Goal: Task Accomplishment & Management: Manage account settings

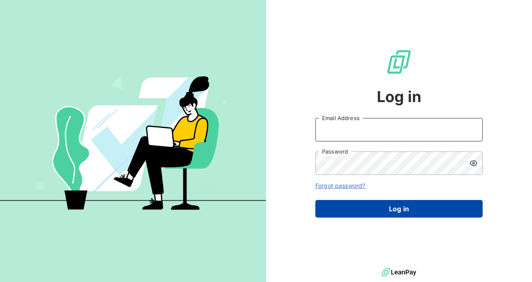
type input "[EMAIL_ADDRESS][DOMAIN_NAME]"
click at [392, 206] on button "Log in" at bounding box center [398, 209] width 167 height 18
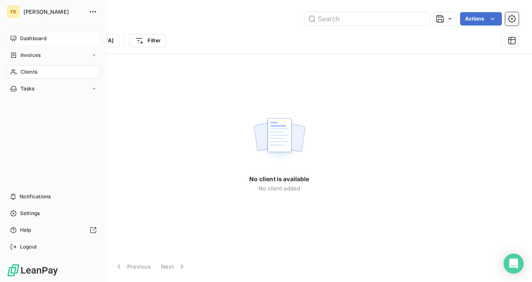
click at [45, 39] on span "Dashboard" at bounding box center [33, 39] width 26 height 8
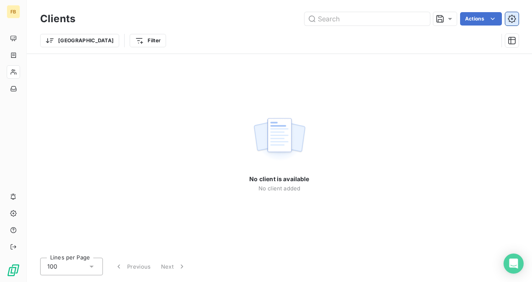
click at [512, 20] on icon "button" at bounding box center [512, 19] width 8 height 8
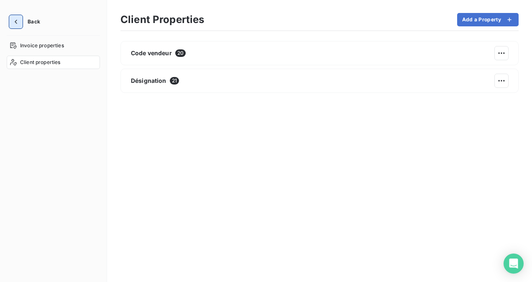
click at [15, 23] on icon "button" at bounding box center [16, 22] width 8 height 8
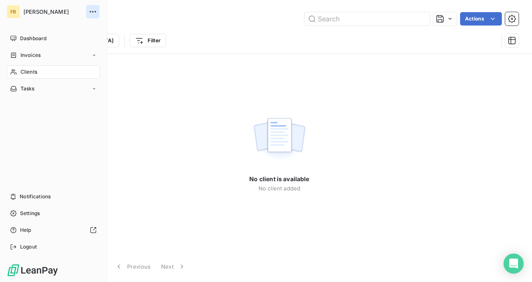
click at [92, 12] on icon "button" at bounding box center [93, 11] width 6 height 1
click at [26, 246] on span "Logout" at bounding box center [28, 247] width 17 height 8
